Goal: Task Accomplishment & Management: Manage account settings

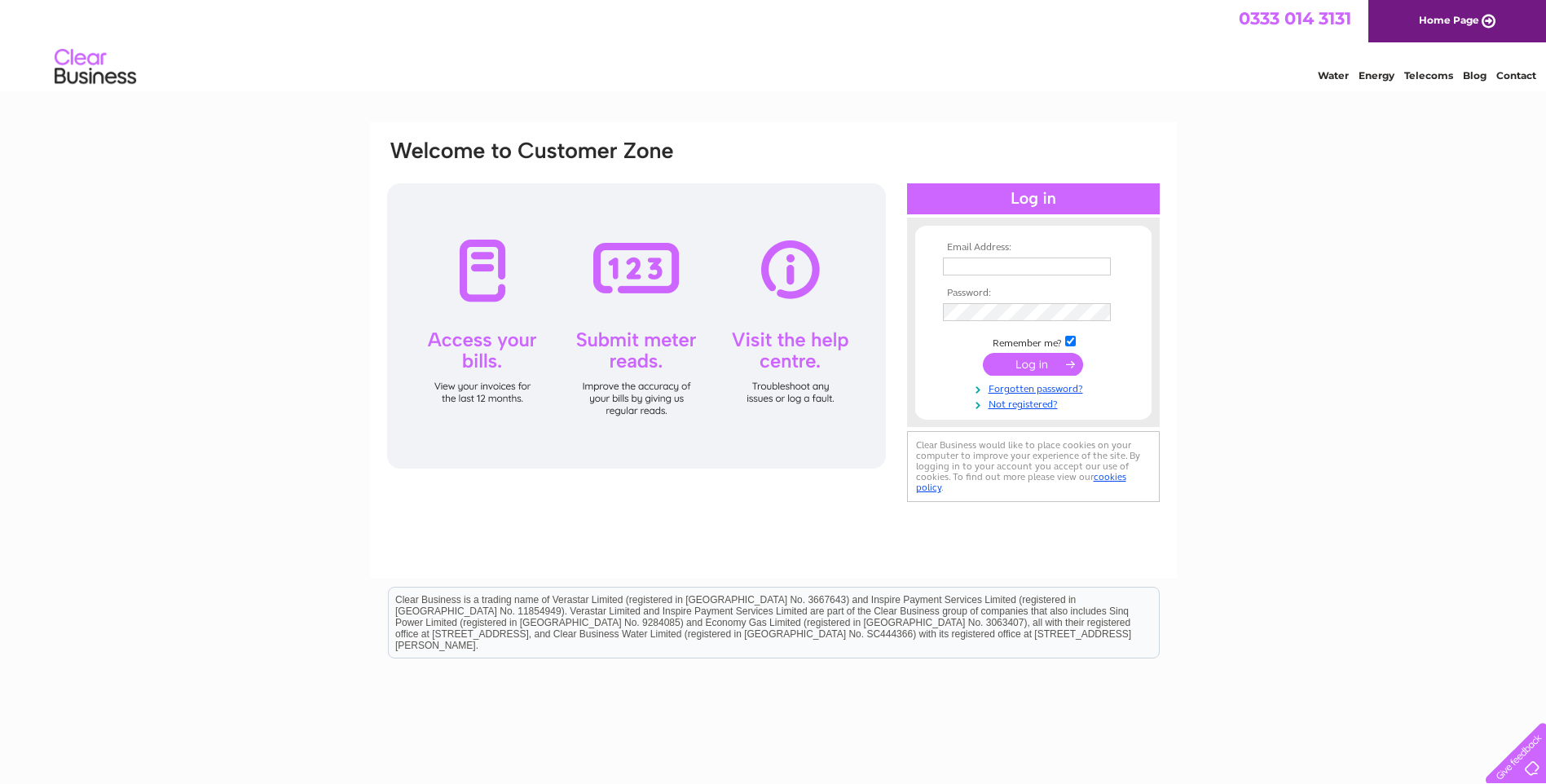
type input "[EMAIL_ADDRESS][DOMAIN_NAME]"
click at [1031, 362] on input "submit" at bounding box center [1033, 364] width 100 height 23
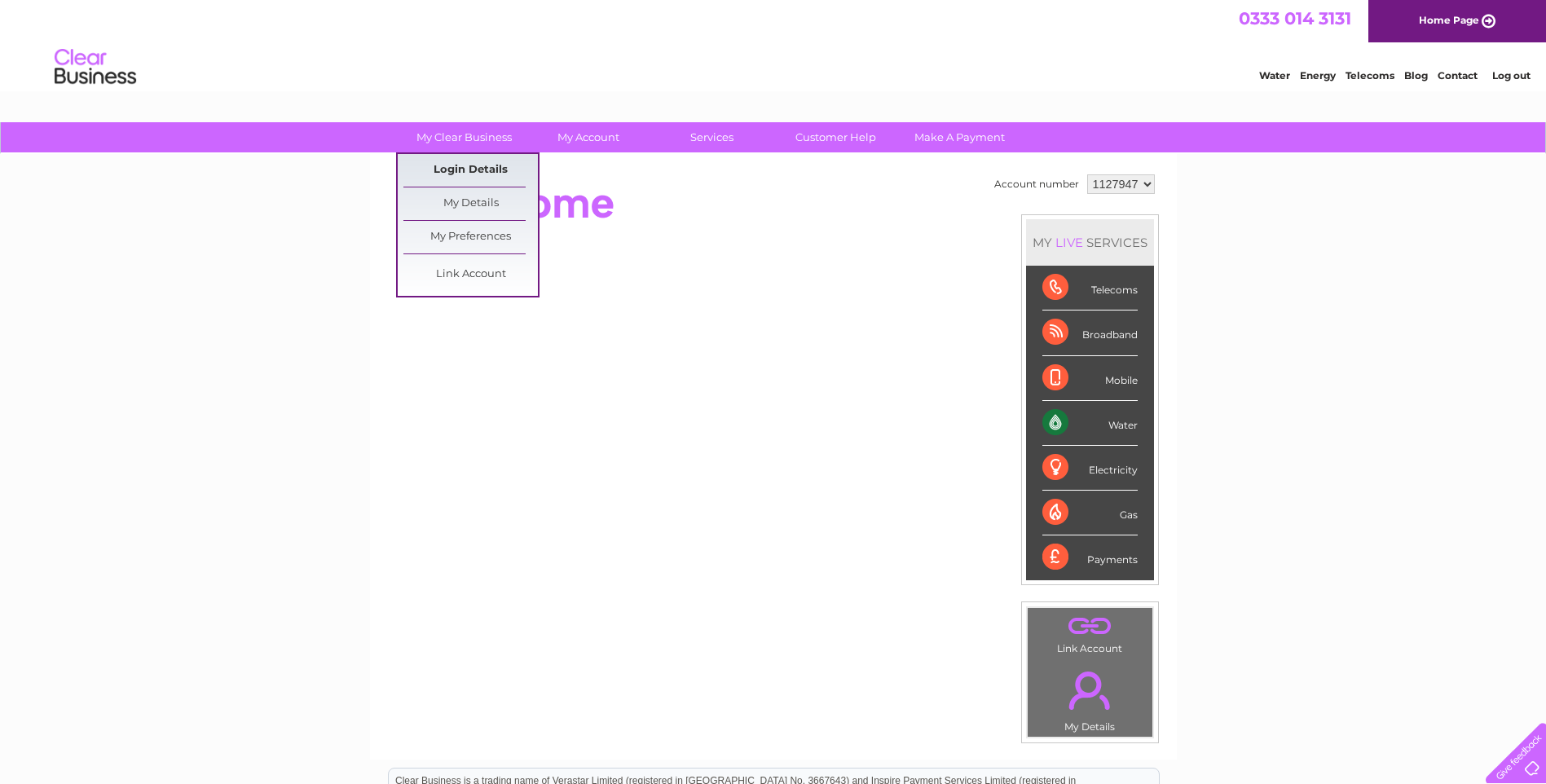
click at [461, 177] on link "Login Details" at bounding box center [470, 170] width 134 height 32
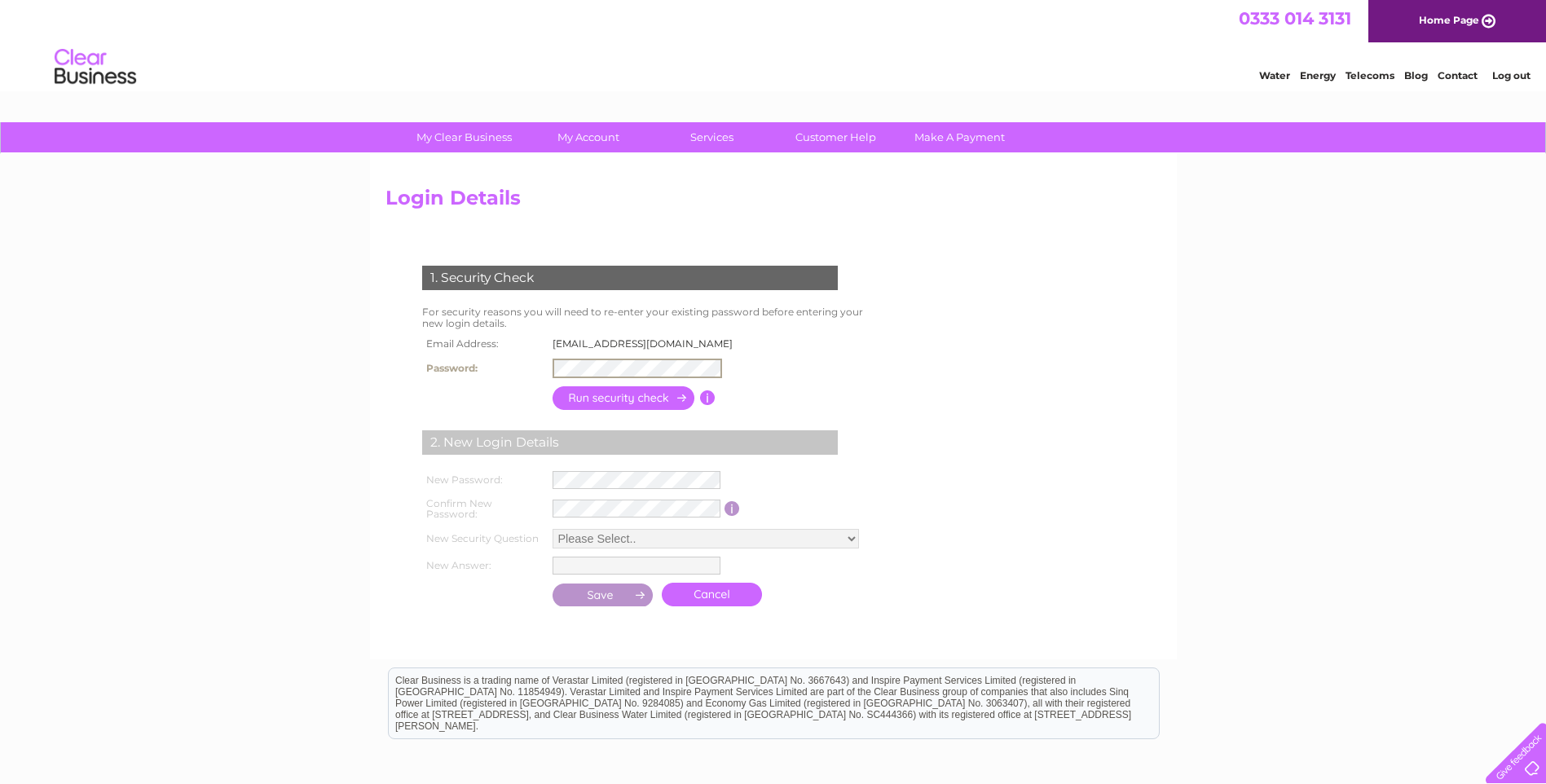
click at [585, 400] on input "button" at bounding box center [624, 398] width 143 height 24
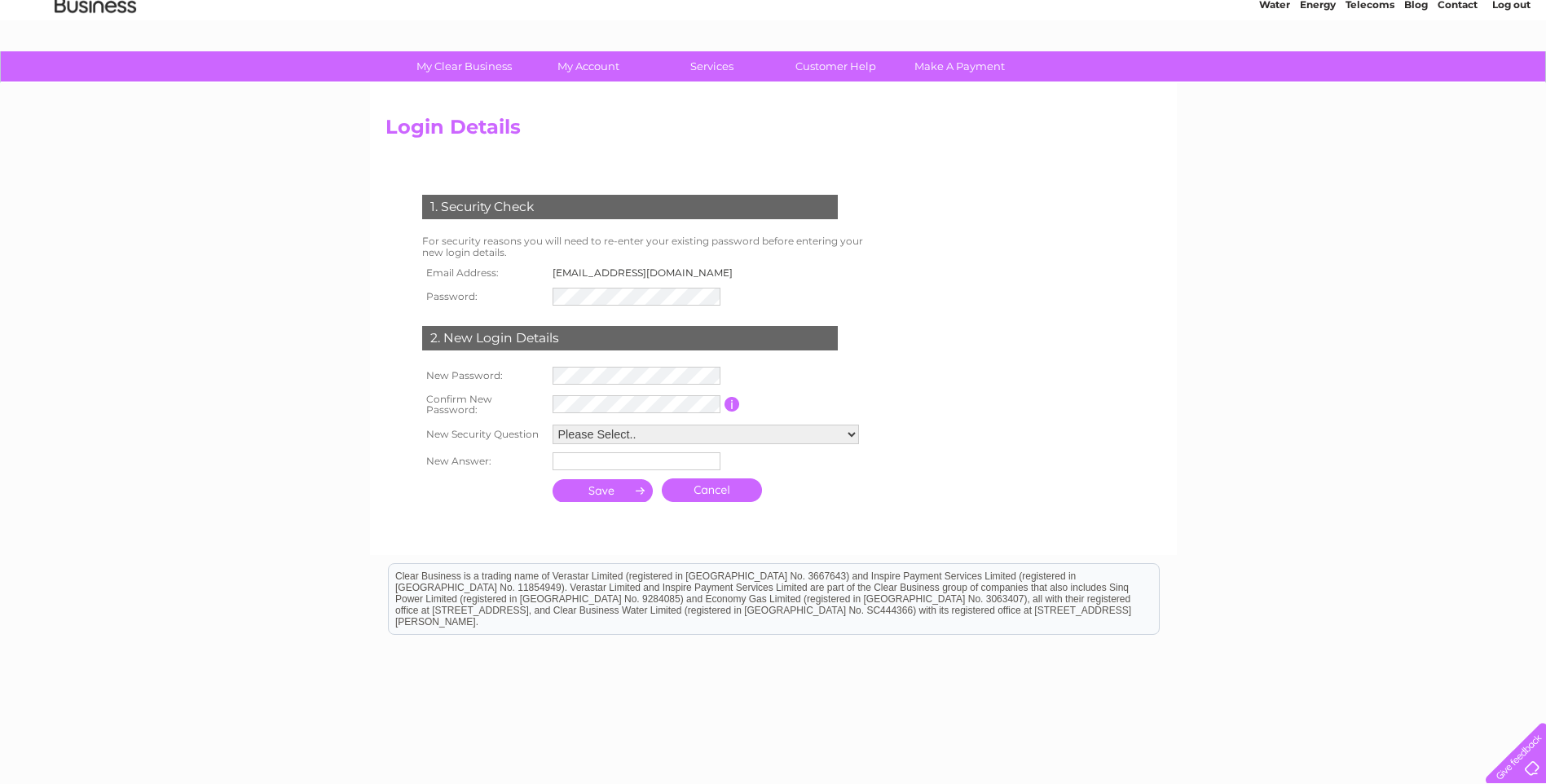
scroll to position [133, 0]
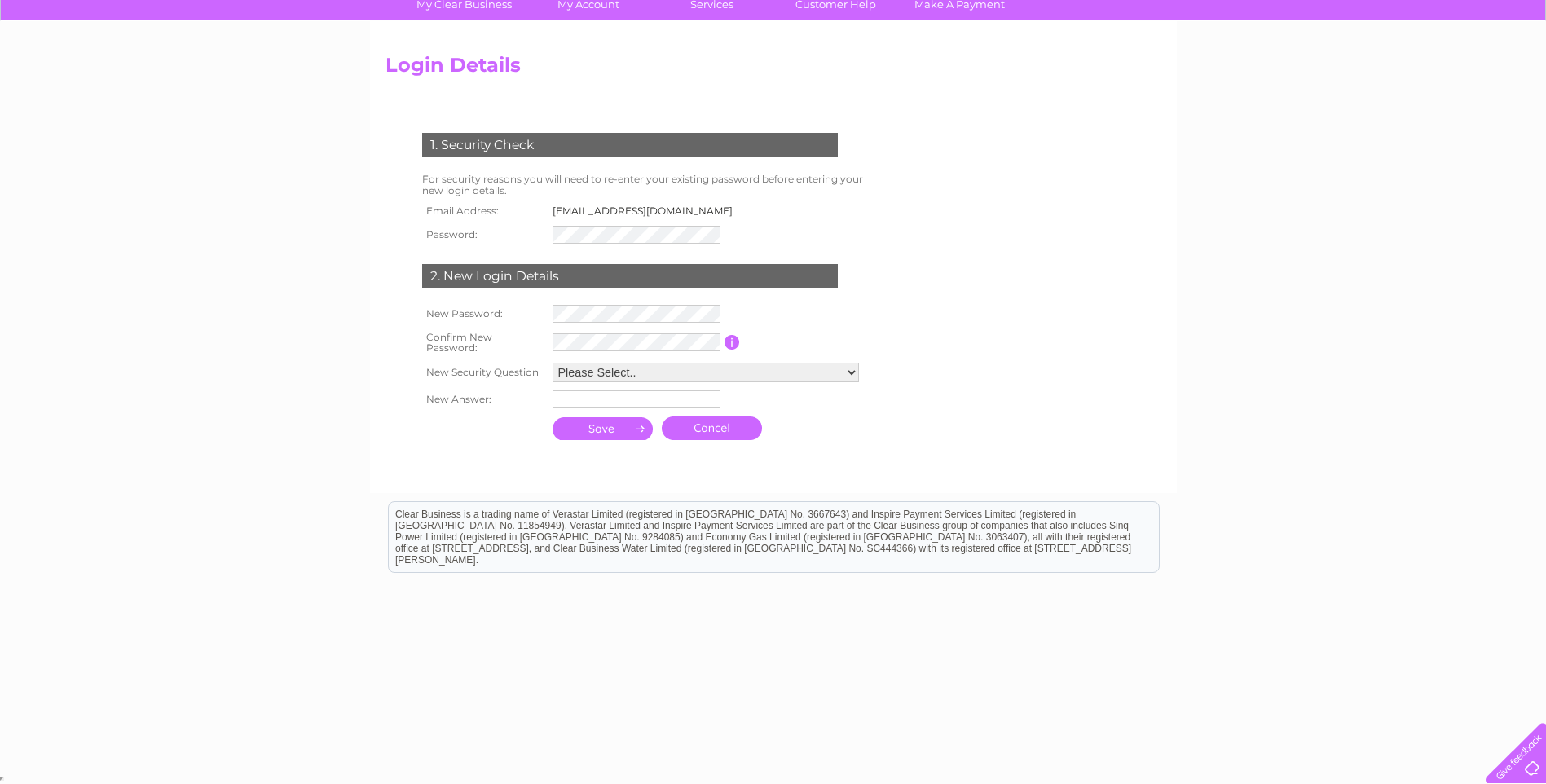
click at [604, 428] on input "submit" at bounding box center [603, 429] width 101 height 23
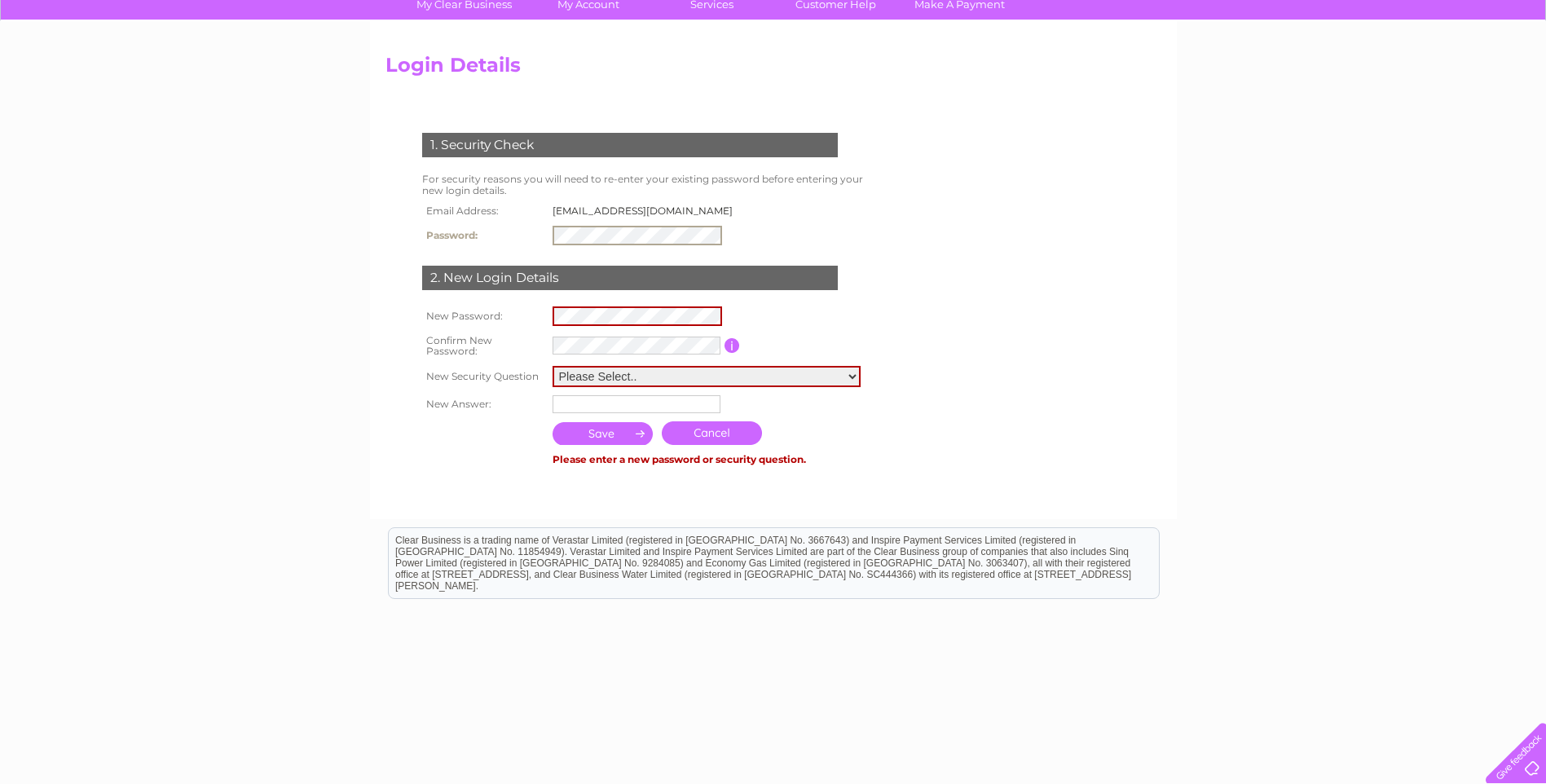
click at [522, 243] on tr "Password:" at bounding box center [582, 236] width 329 height 27
drag, startPoint x: 522, startPoint y: 243, endPoint x: 612, endPoint y: 245, distance: 90.0
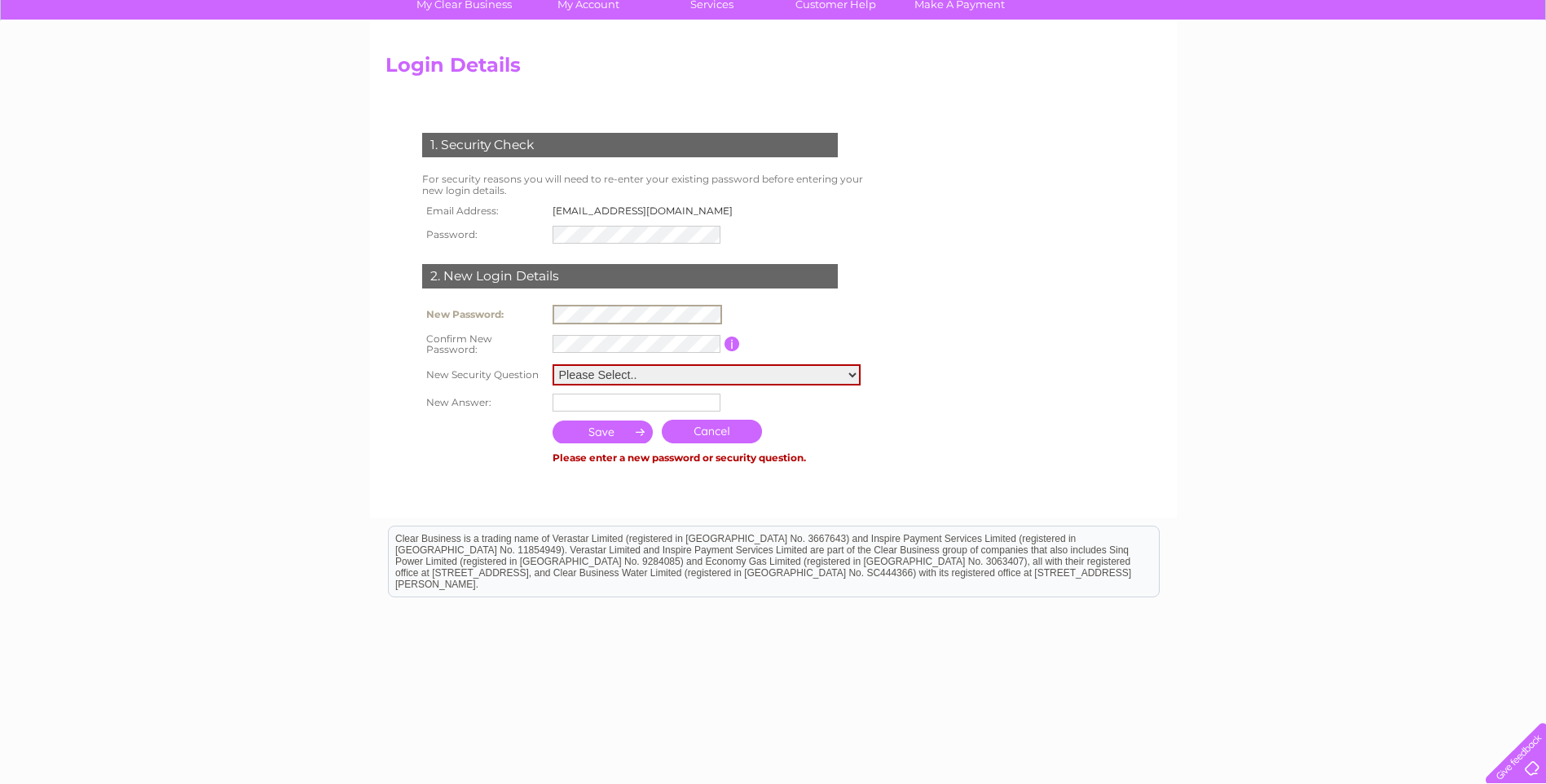
click at [85, 374] on div "My Clear Business Login Details My Details My Preferences Link Account My Accou…" at bounding box center [773, 393] width 1546 height 807
click at [151, 344] on div "My Clear Business Login Details My Details My Preferences Link Account My Accou…" at bounding box center [773, 393] width 1546 height 807
drag, startPoint x: 859, startPoint y: 450, endPoint x: 852, endPoint y: 420, distance: 30.8
click at [859, 450] on div "1. Security Check For security reasons you will need to re-enter your existing …" at bounding box center [633, 292] width 495 height 352
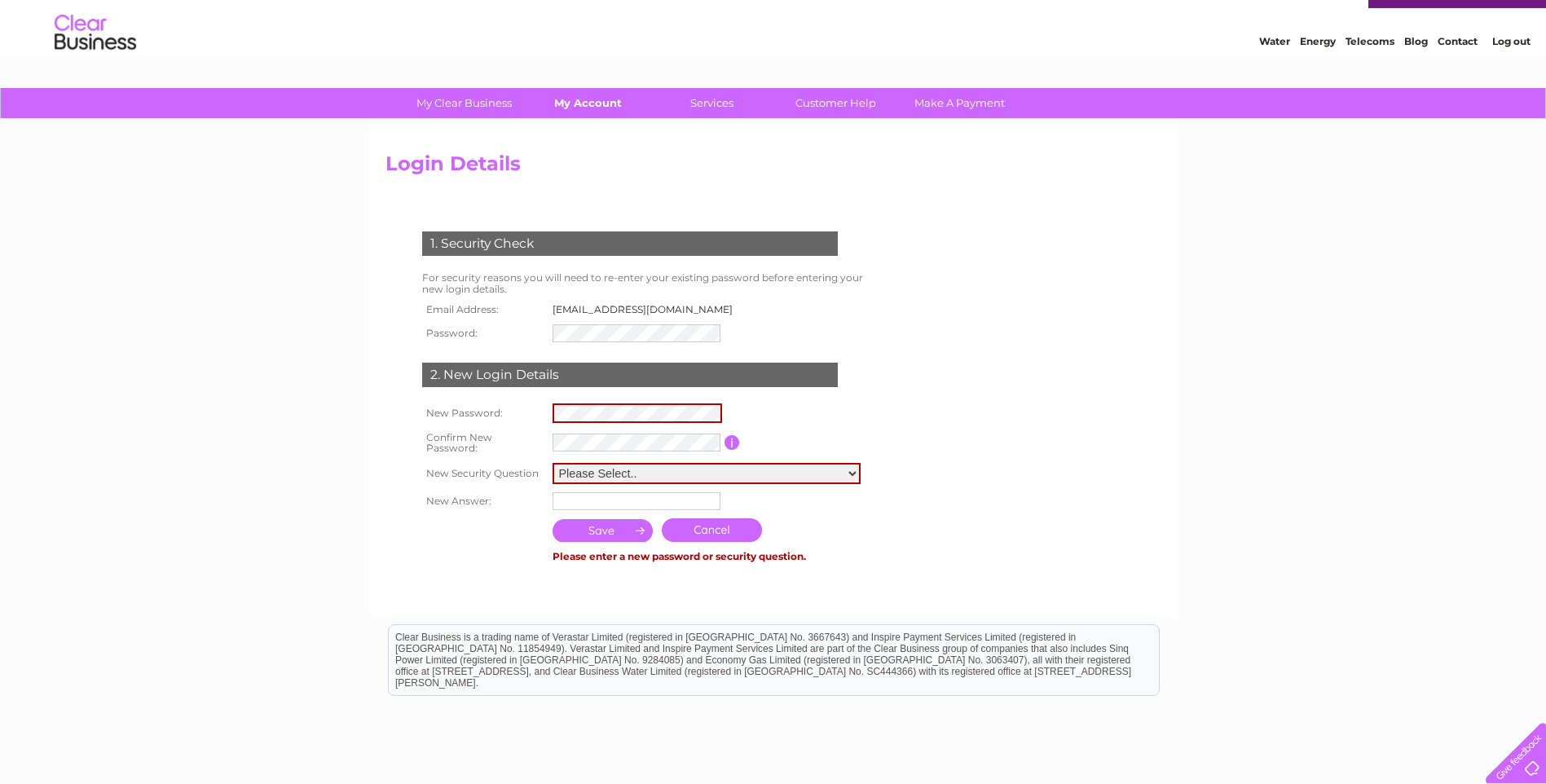
scroll to position [0, 0]
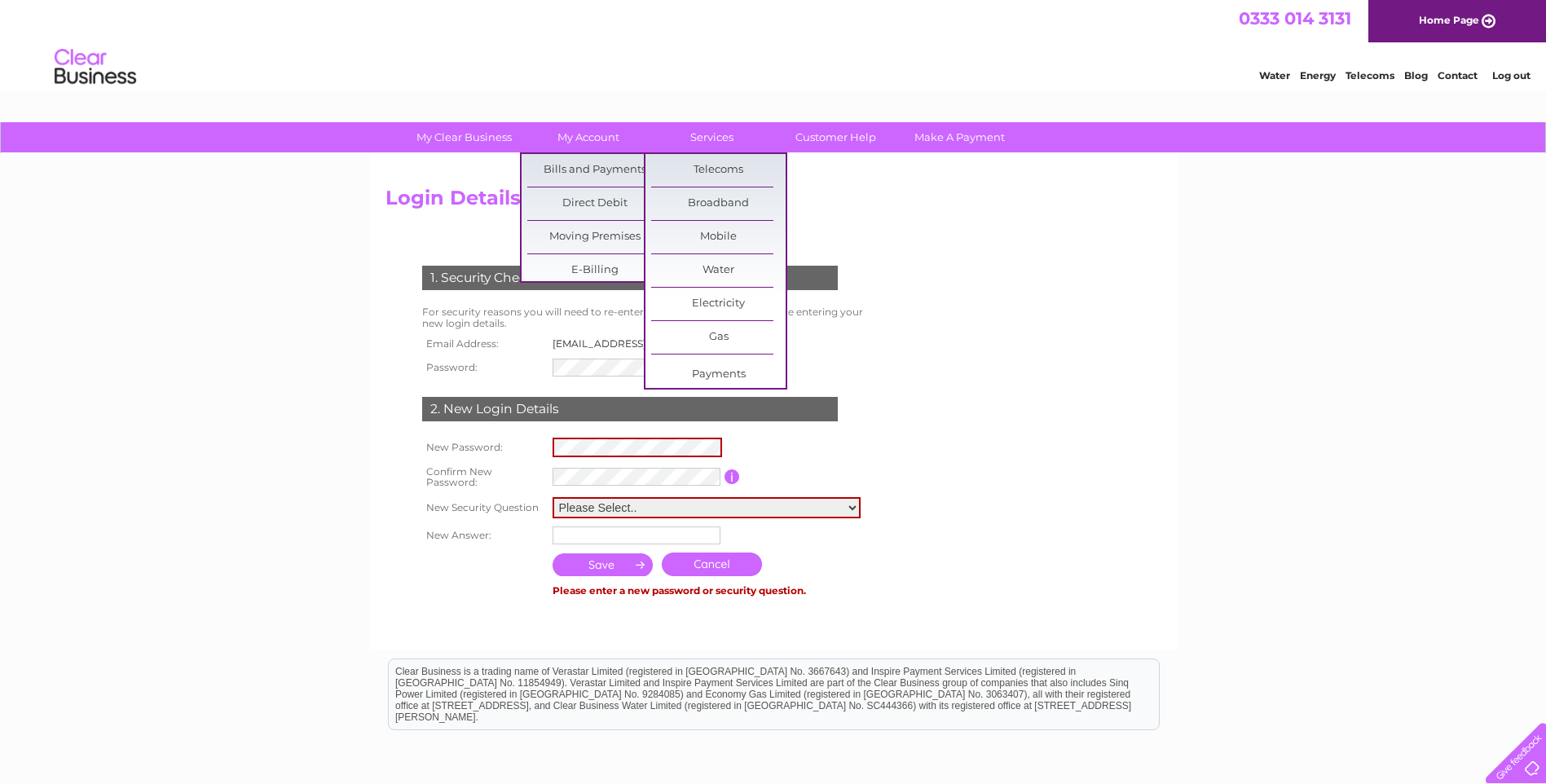
click at [596, 96] on html "0333 014 3131 Home Page Water Energy Telecoms Blog Contact Log out" at bounding box center [773, 48] width 1546 height 96
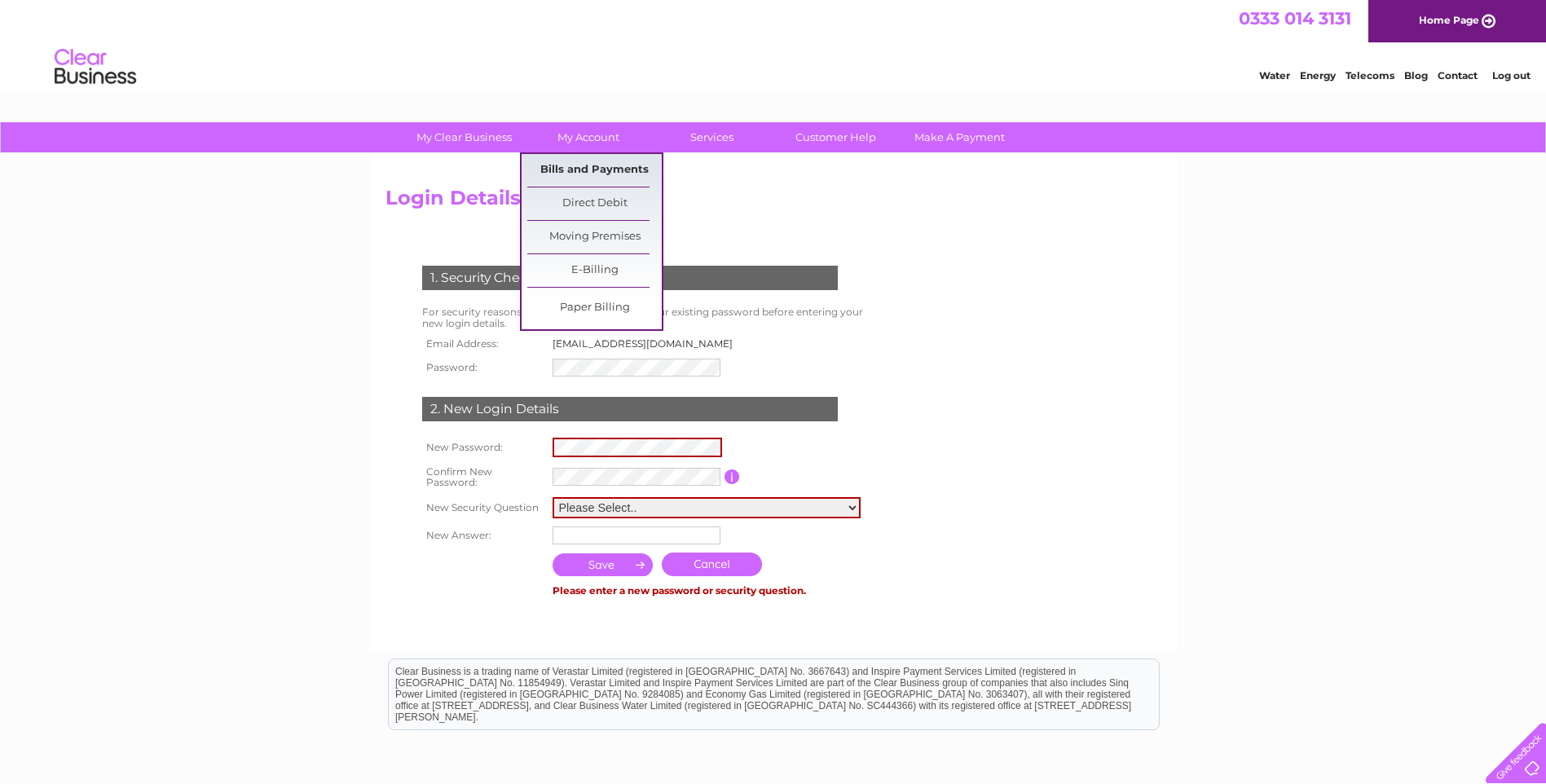
click at [571, 173] on link "Bills and Payments" at bounding box center [594, 170] width 134 height 32
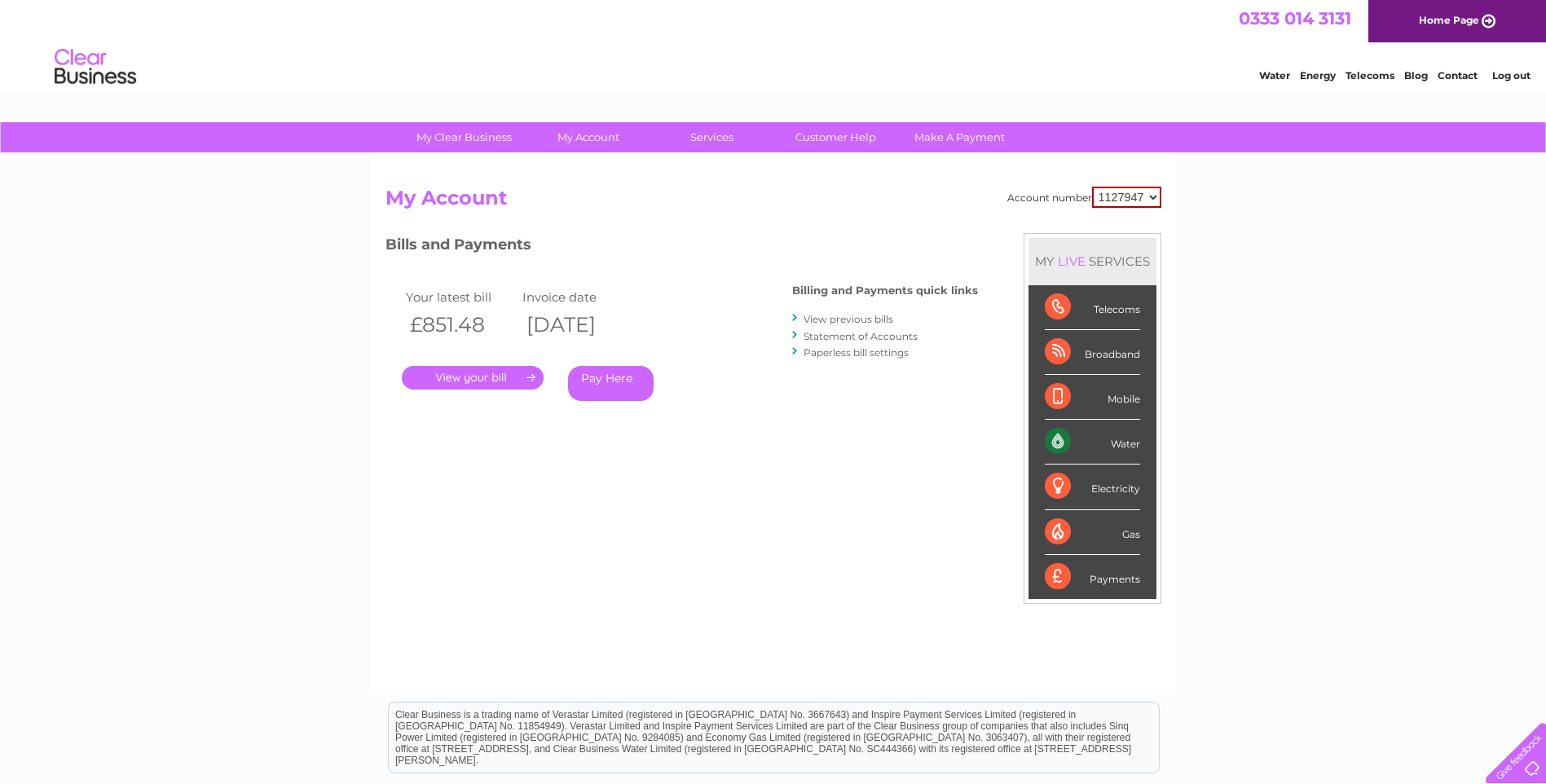
click at [466, 388] on link "." at bounding box center [472, 377] width 142 height 24
click at [484, 377] on link "." at bounding box center [472, 377] width 142 height 24
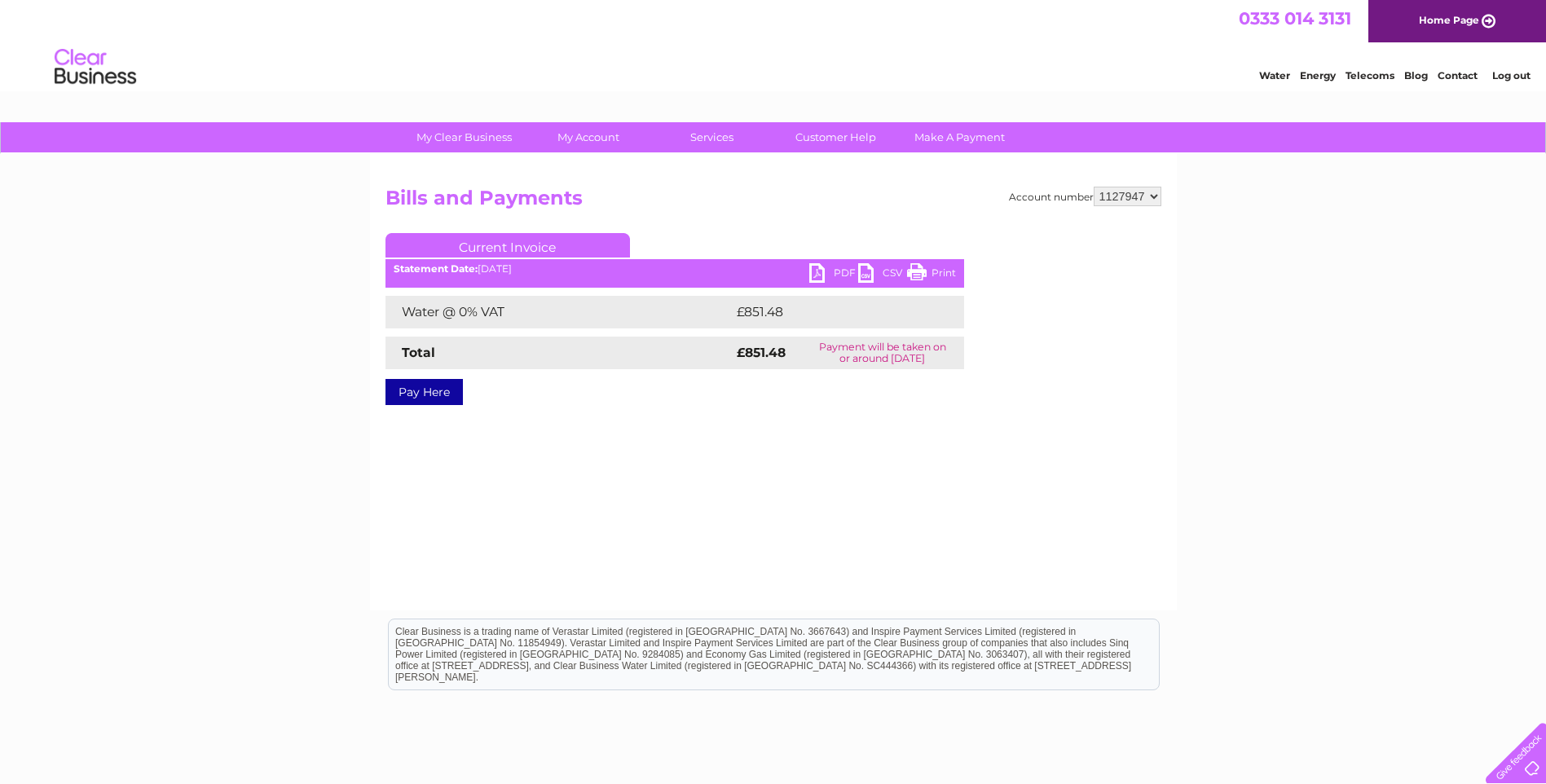
click at [823, 269] on link "PDF" at bounding box center [833, 275] width 49 height 24
click at [1202, 57] on div "Water Energy Telecoms Blog Contact Log out" at bounding box center [773, 69] width 1546 height 53
